Goal: Information Seeking & Learning: Learn about a topic

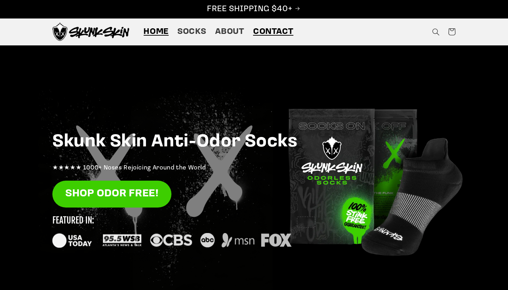
click at [269, 37] on span "Contact" at bounding box center [273, 32] width 40 height 11
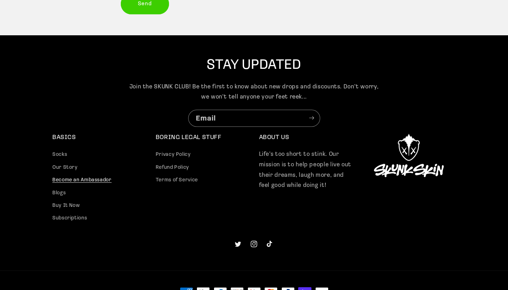
scroll to position [257, 0]
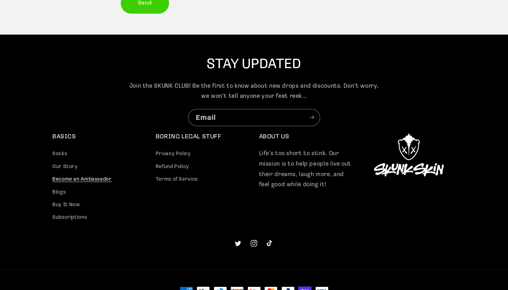
click at [277, 143] on div "ABOUT US Life’s too short to stink. Our mission is to help people live out thei…" at bounding box center [306, 178] width 94 height 91
click at [277, 139] on h2 "ABOUT US" at bounding box center [306, 137] width 94 height 8
click at [62, 166] on link "Our Story" at bounding box center [64, 166] width 25 height 13
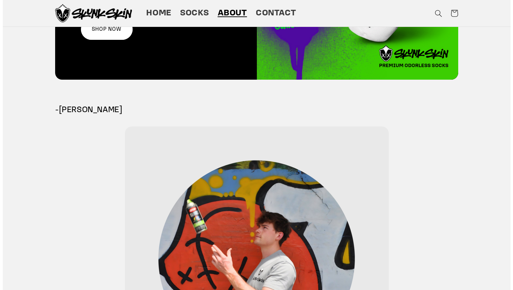
scroll to position [1313, 0]
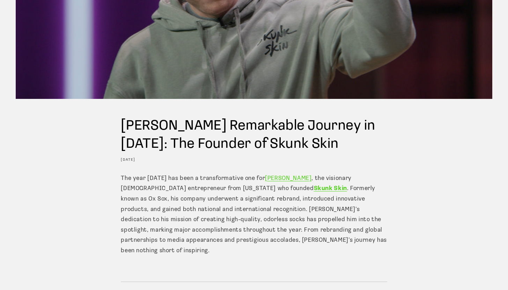
scroll to position [155, 0]
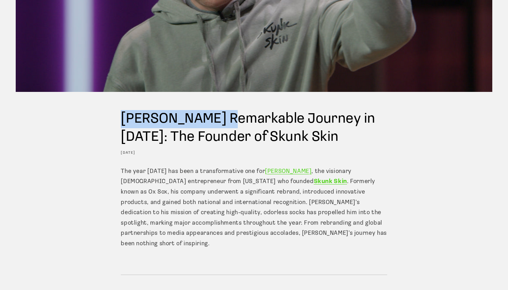
drag, startPoint x: 229, startPoint y: 120, endPoint x: 82, endPoint y: 131, distance: 147.3
click at [122, 115] on h1 "Matthew Tesvich's Remarkable Journey in 2024: The Founder of Skunk Skin" at bounding box center [254, 128] width 266 height 36
copy h1 "Matthew Tesvich"
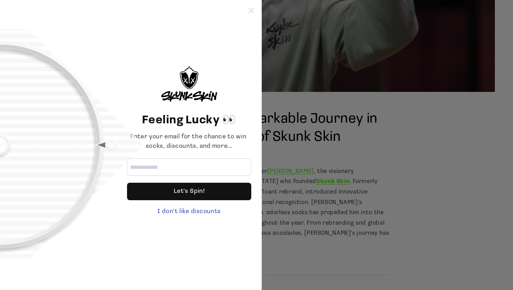
click at [249, 12] on icon at bounding box center [251, 11] width 6 height 6
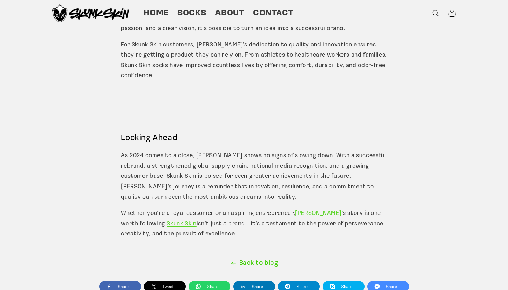
scroll to position [1323, 0]
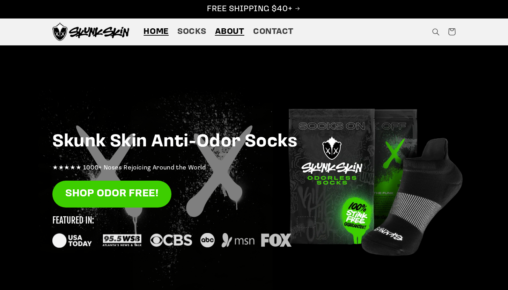
click at [242, 35] on span "About" at bounding box center [229, 32] width 29 height 11
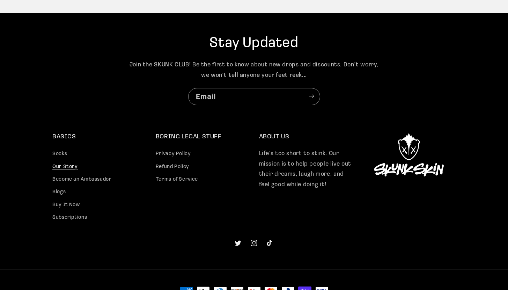
scroll to position [1765, 0]
